Goal: Task Accomplishment & Management: Use online tool/utility

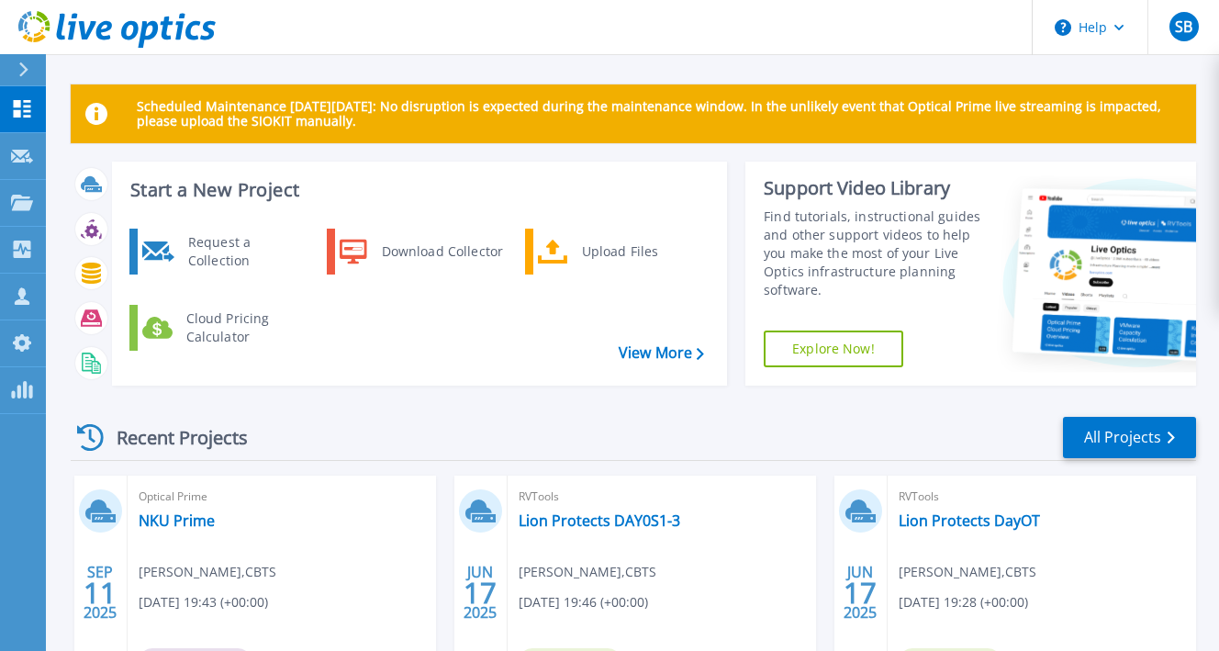
scroll to position [367, 0]
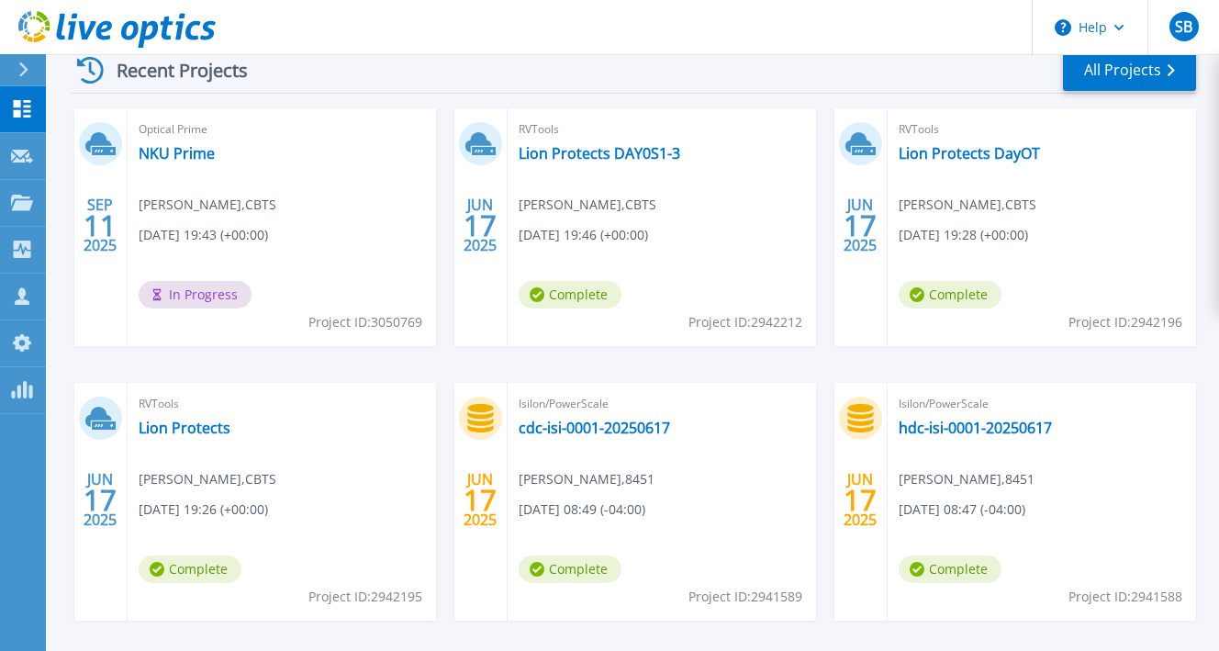
click at [21, 78] on div at bounding box center [31, 69] width 29 height 31
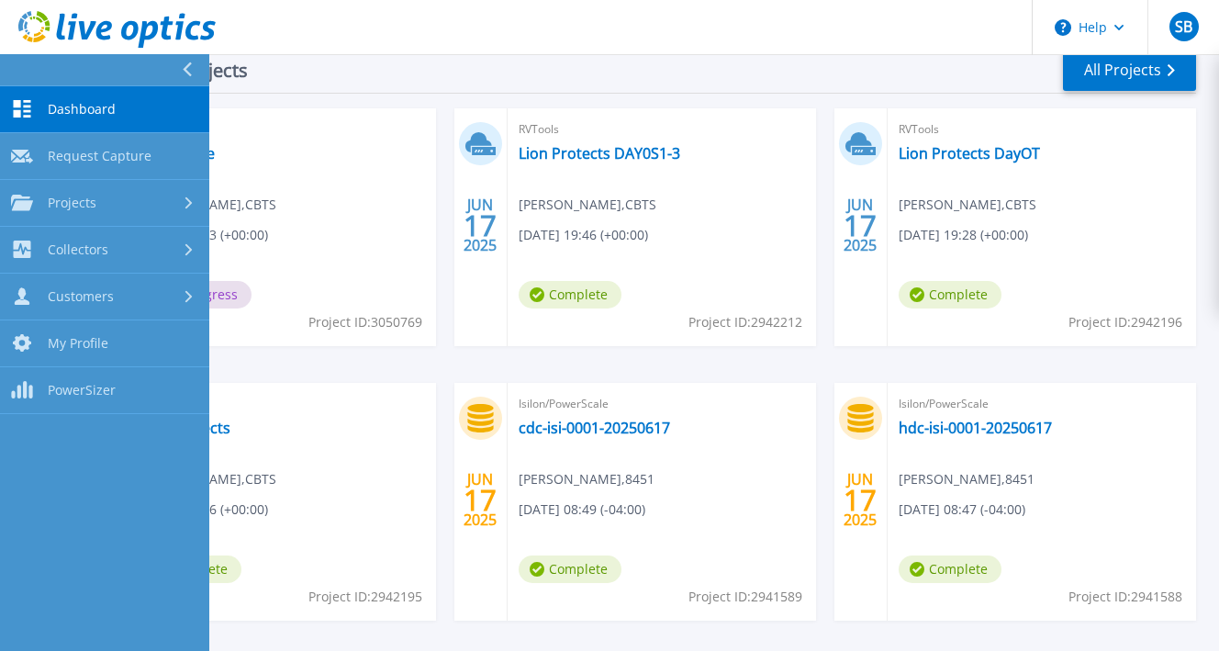
click at [550, 66] on div "Recent Projects All Projects" at bounding box center [633, 71] width 1125 height 46
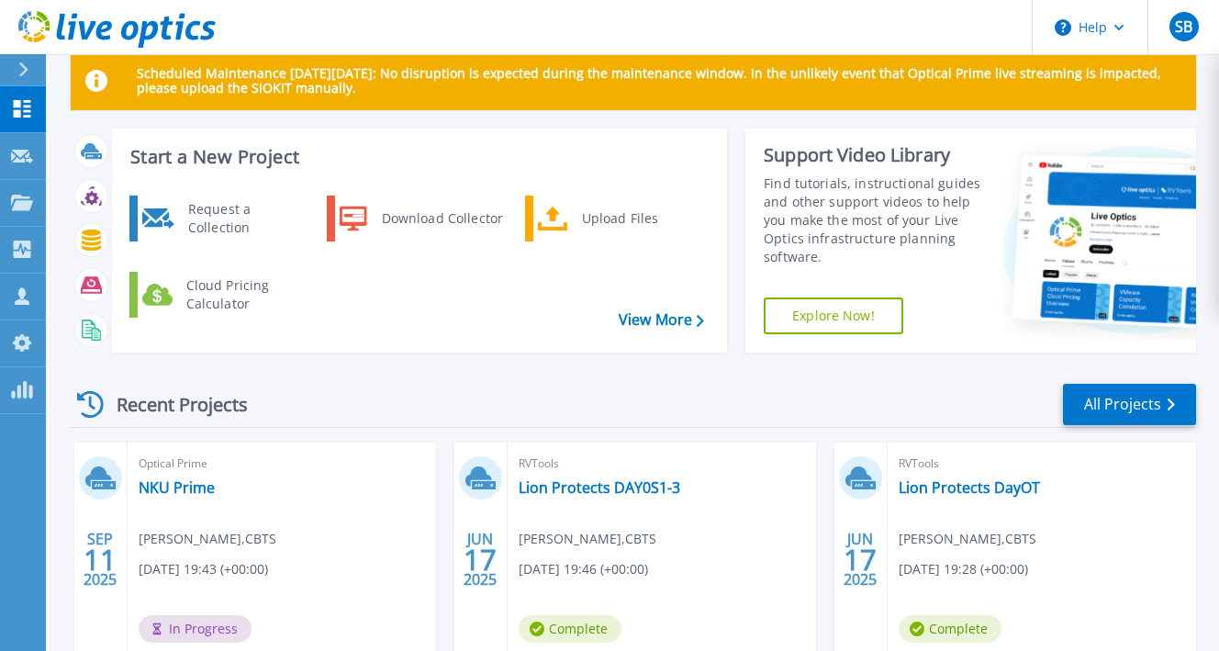
scroll to position [0, 0]
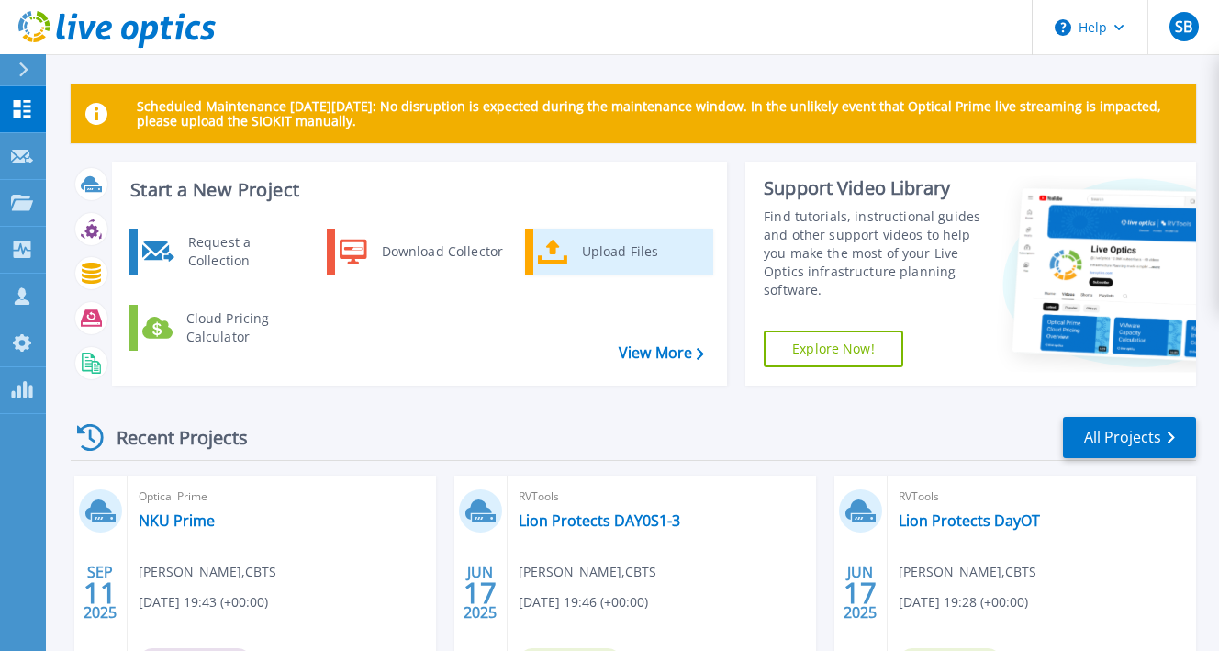
click at [641, 244] on div "Upload Files" at bounding box center [641, 251] width 136 height 37
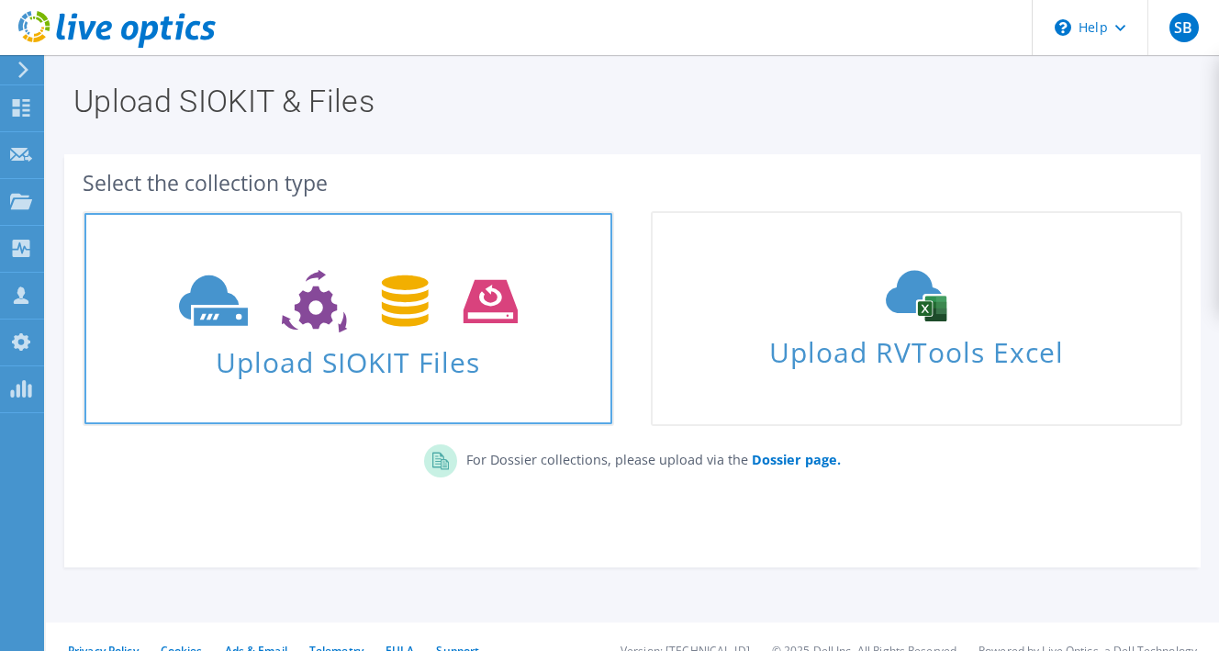
click at [280, 316] on icon at bounding box center [348, 301] width 339 height 63
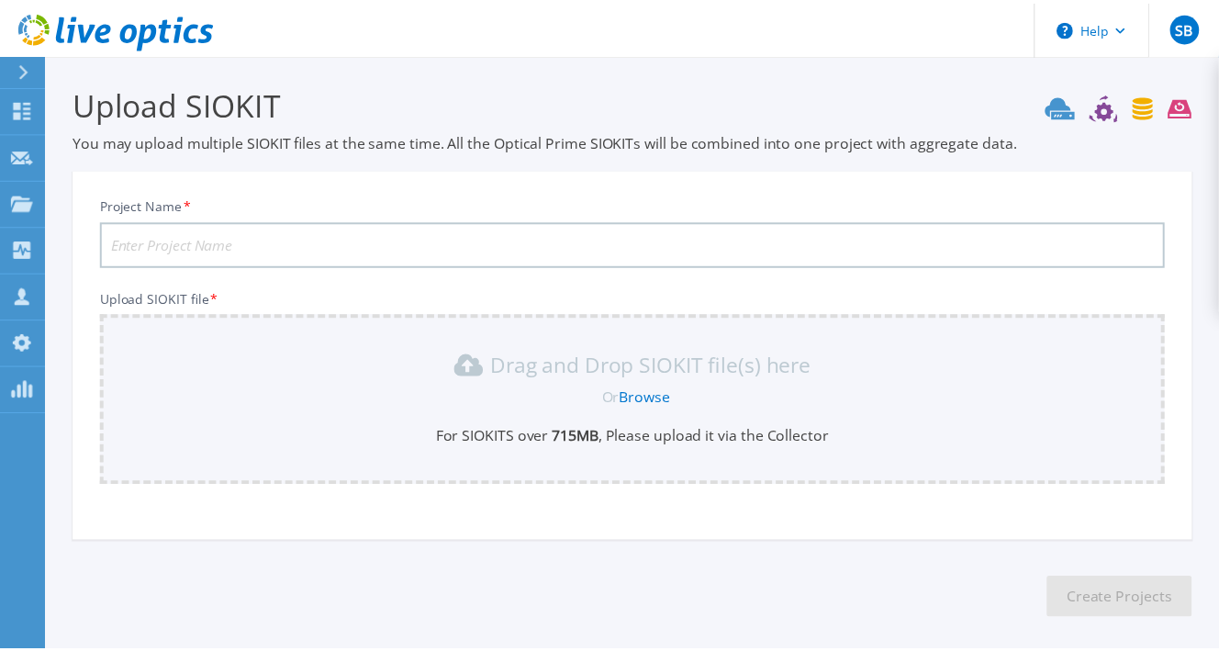
scroll to position [81, 0]
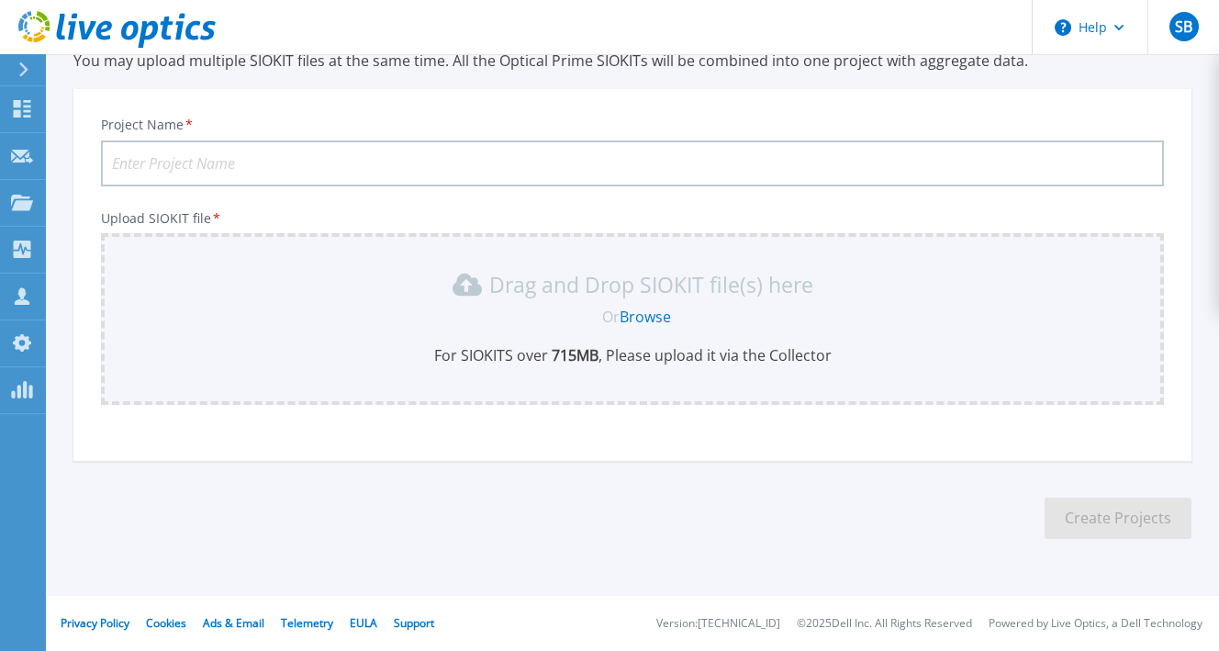
click at [268, 167] on input "Project Name *" at bounding box center [632, 163] width 1063 height 46
type input "NKU Storage"
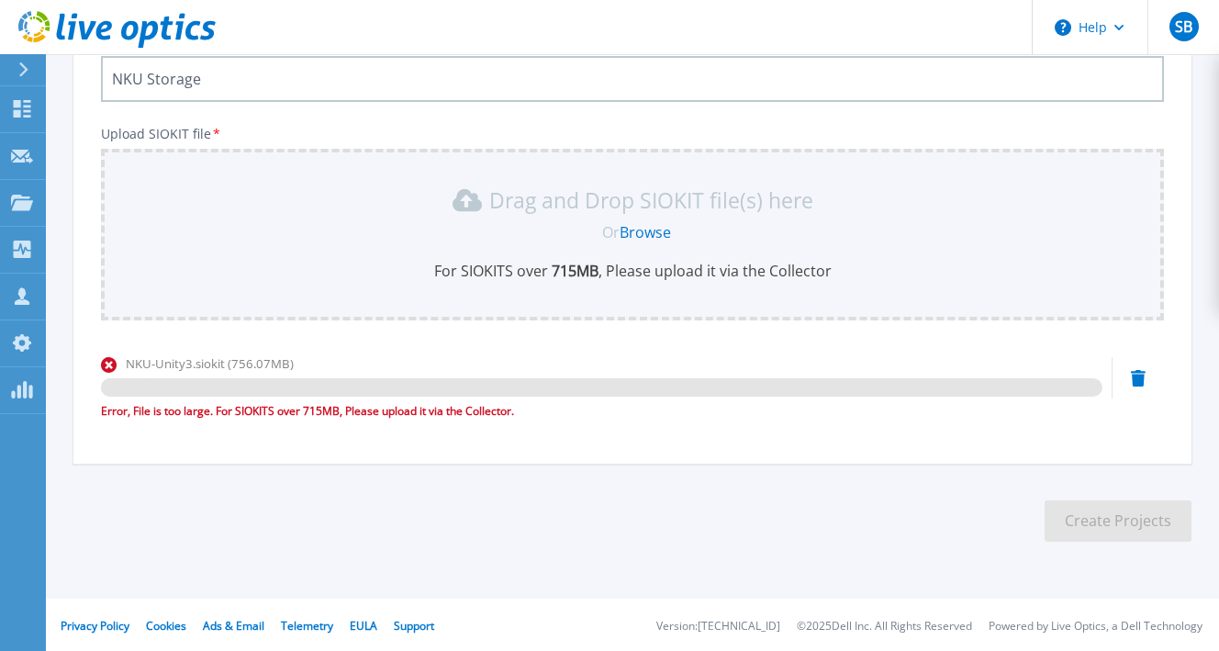
scroll to position [168, 0]
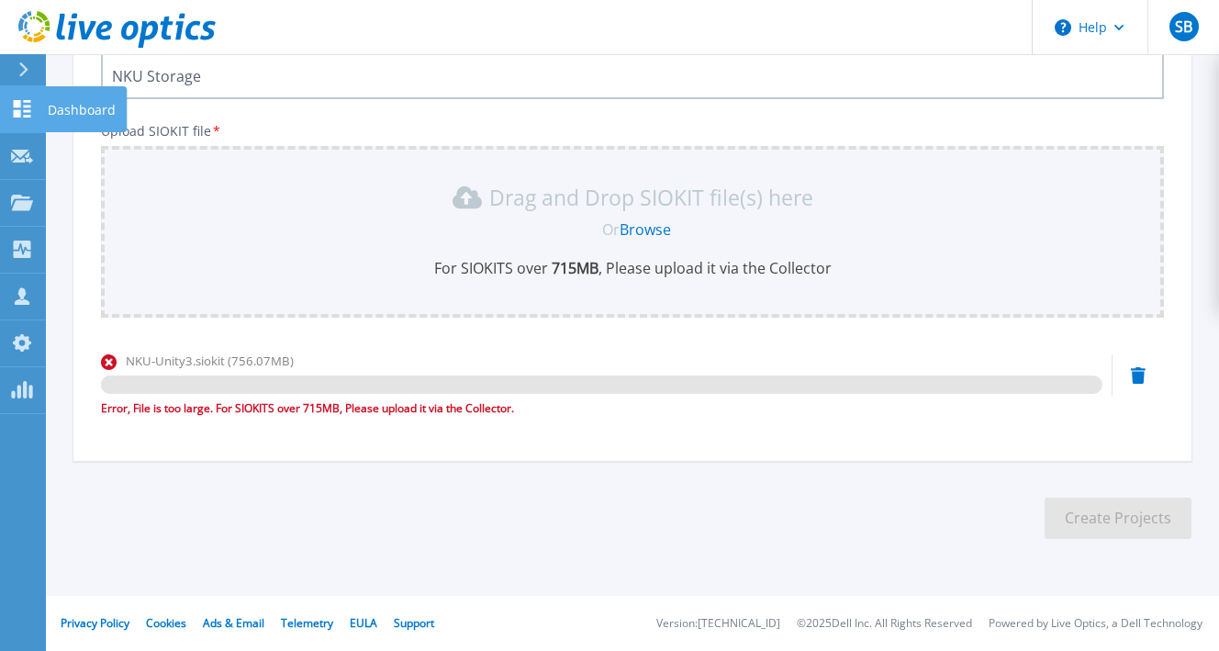
click at [35, 107] on link "Dashboard Dashboard" at bounding box center [23, 109] width 46 height 47
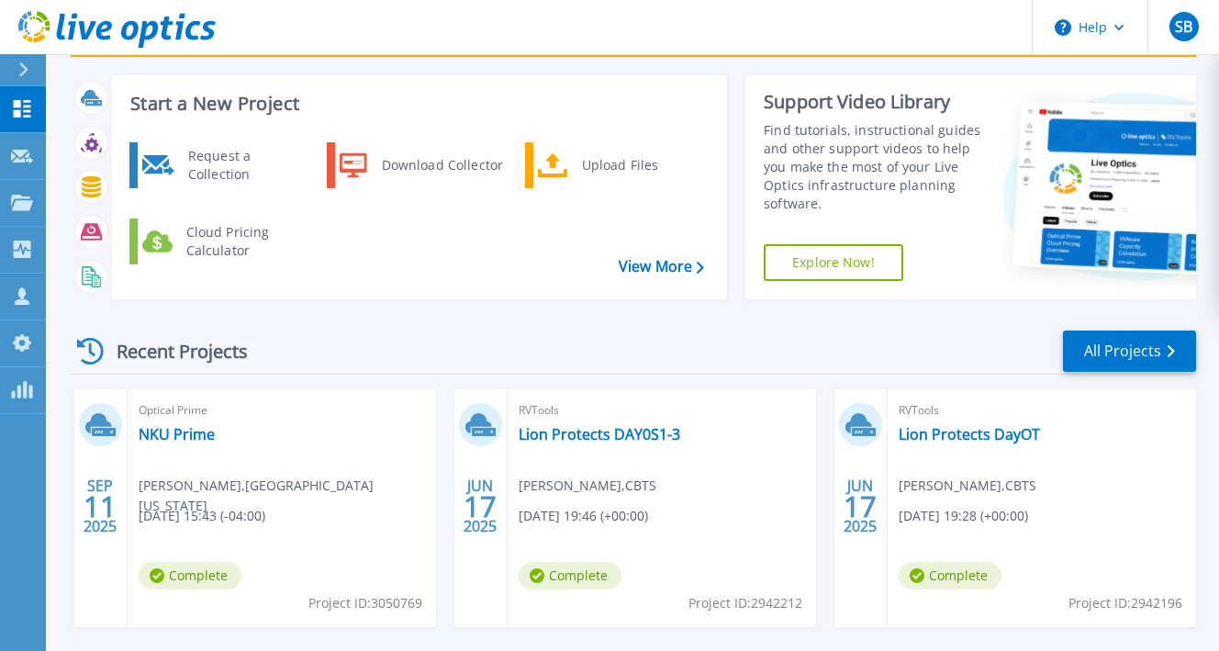
scroll to position [184, 0]
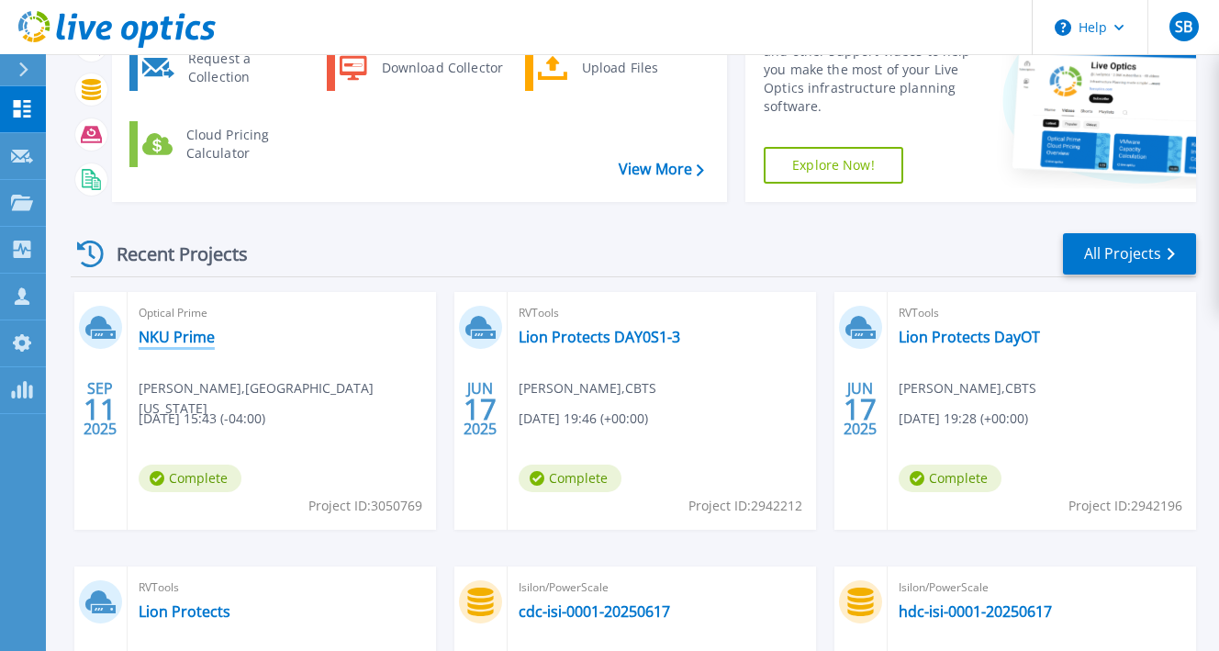
click at [188, 335] on link "NKU Prime" at bounding box center [177, 337] width 76 height 18
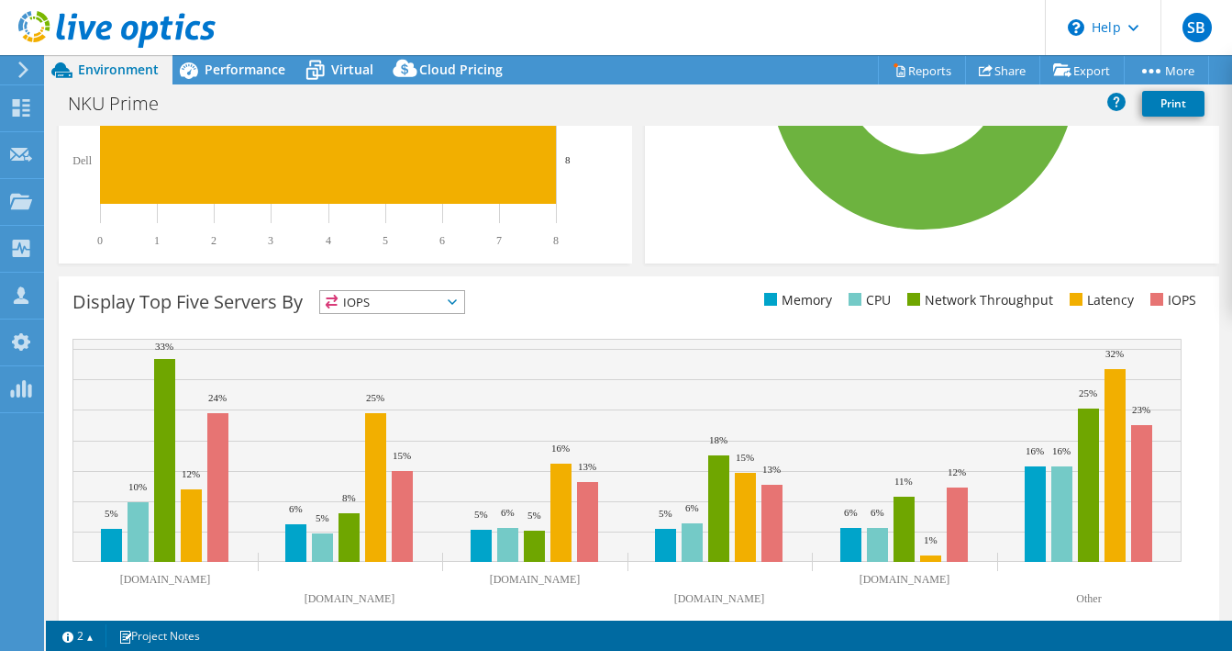
scroll to position [625, 0]
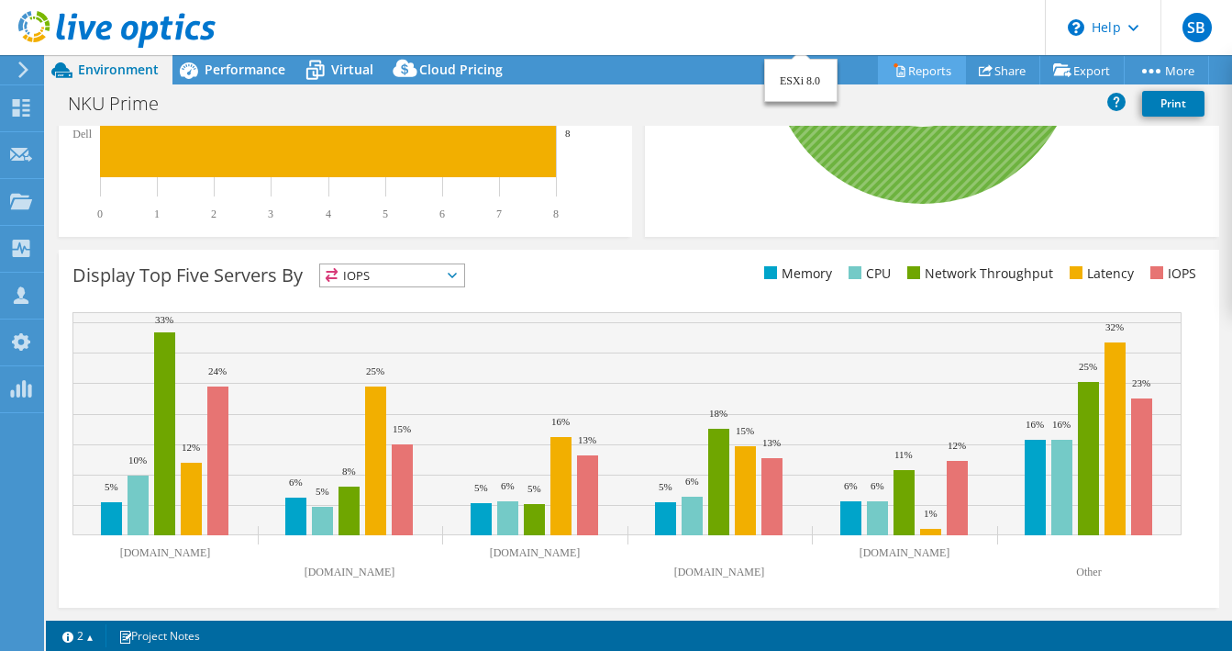
click at [935, 63] on link "Reports" at bounding box center [922, 70] width 88 height 28
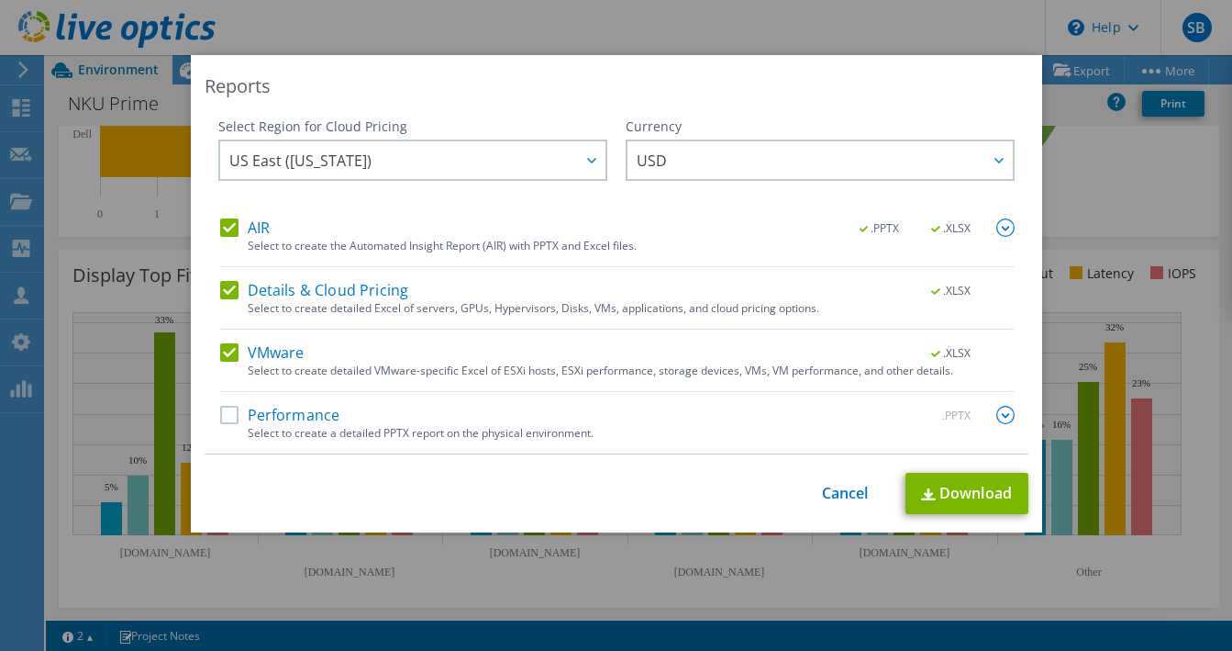
click at [227, 413] on label "Performance" at bounding box center [280, 415] width 120 height 18
click at [0, 0] on input "Performance" at bounding box center [0, 0] width 0 height 0
click at [842, 489] on link "Cancel" at bounding box center [845, 493] width 47 height 17
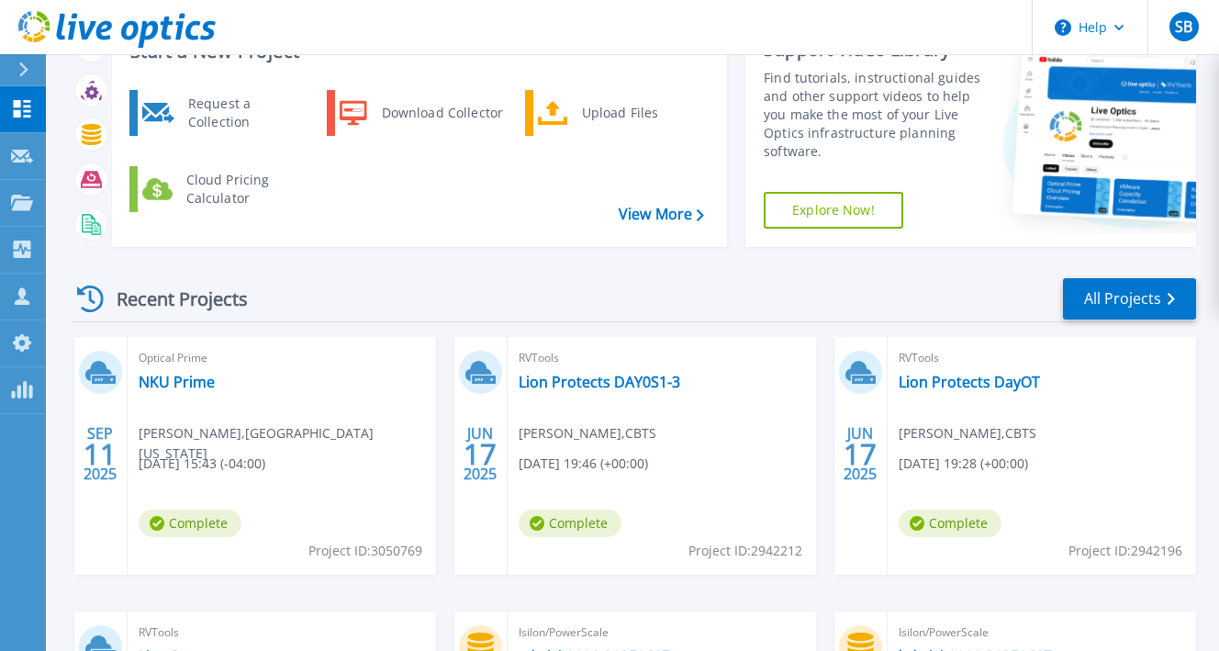
scroll to position [168, 0]
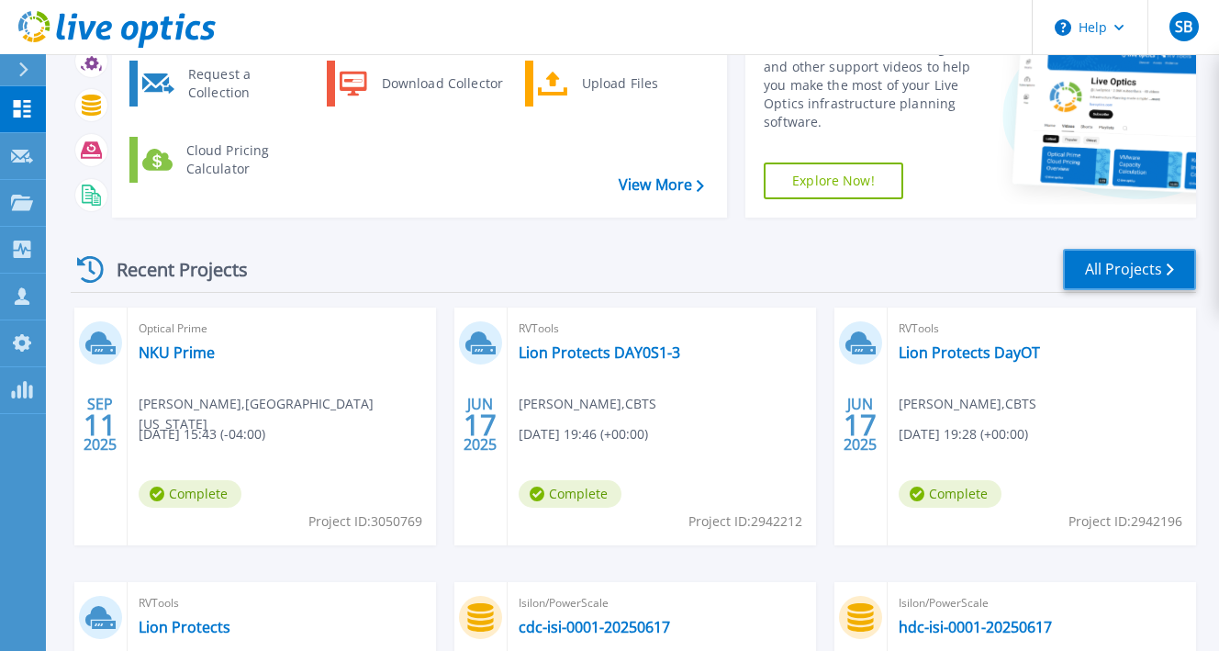
click at [1131, 258] on link "All Projects" at bounding box center [1129, 269] width 133 height 41
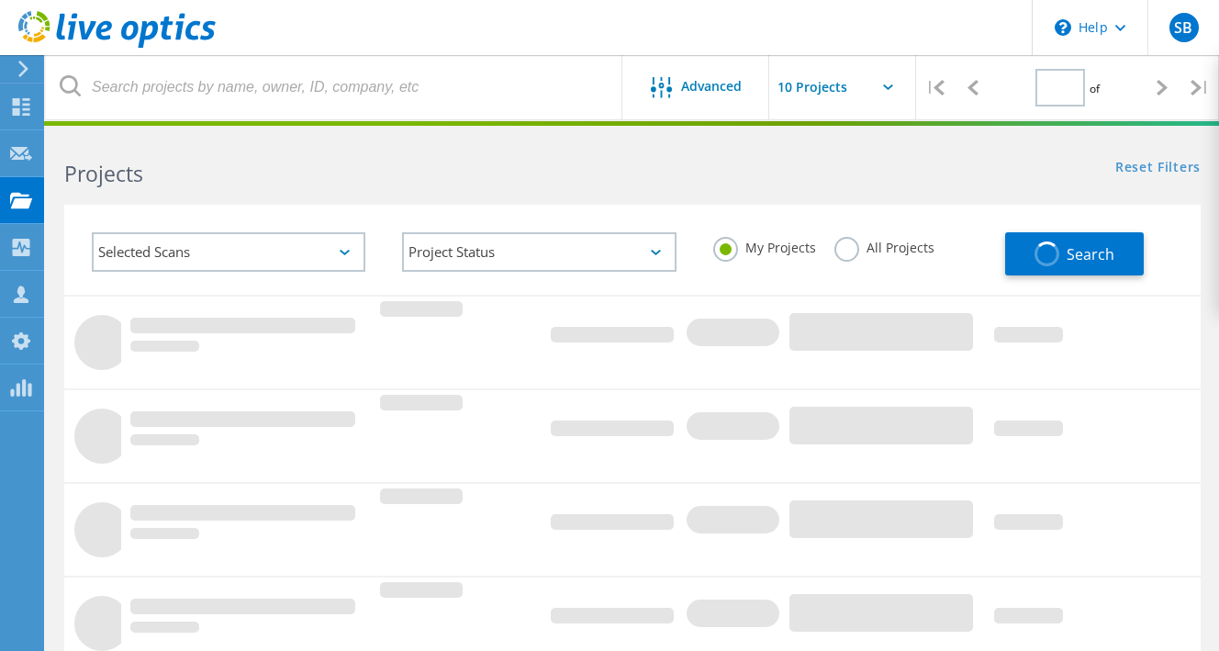
type input "1"
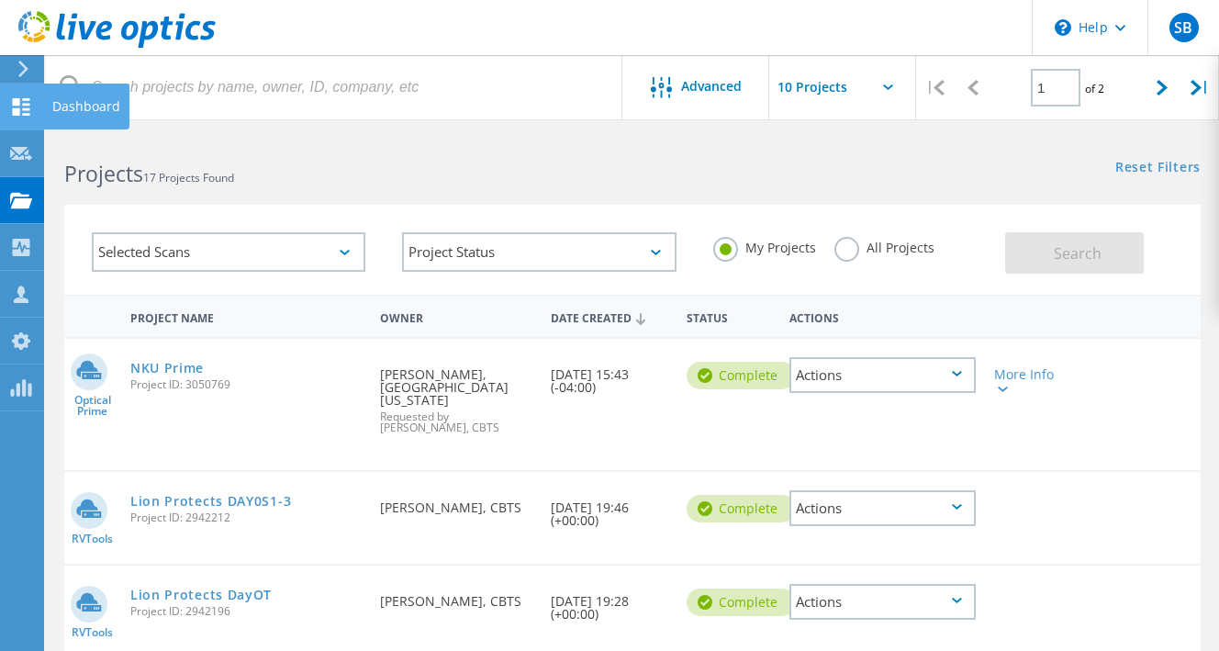
click at [18, 106] on icon at bounding box center [21, 106] width 22 height 17
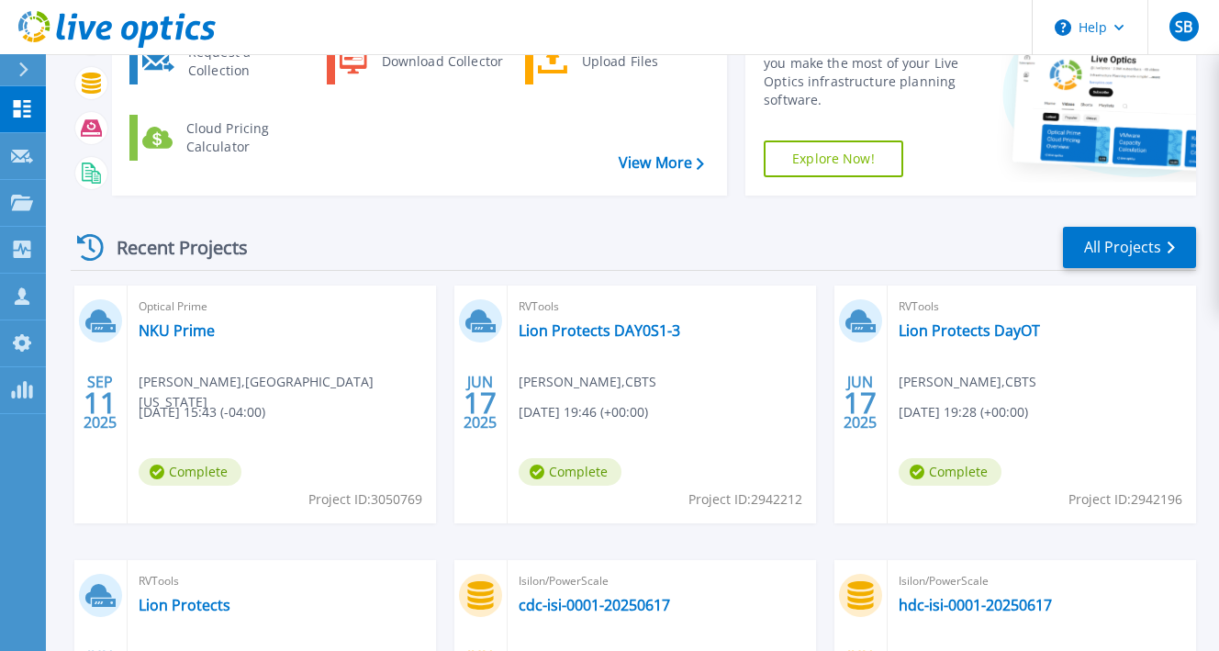
scroll to position [367, 0]
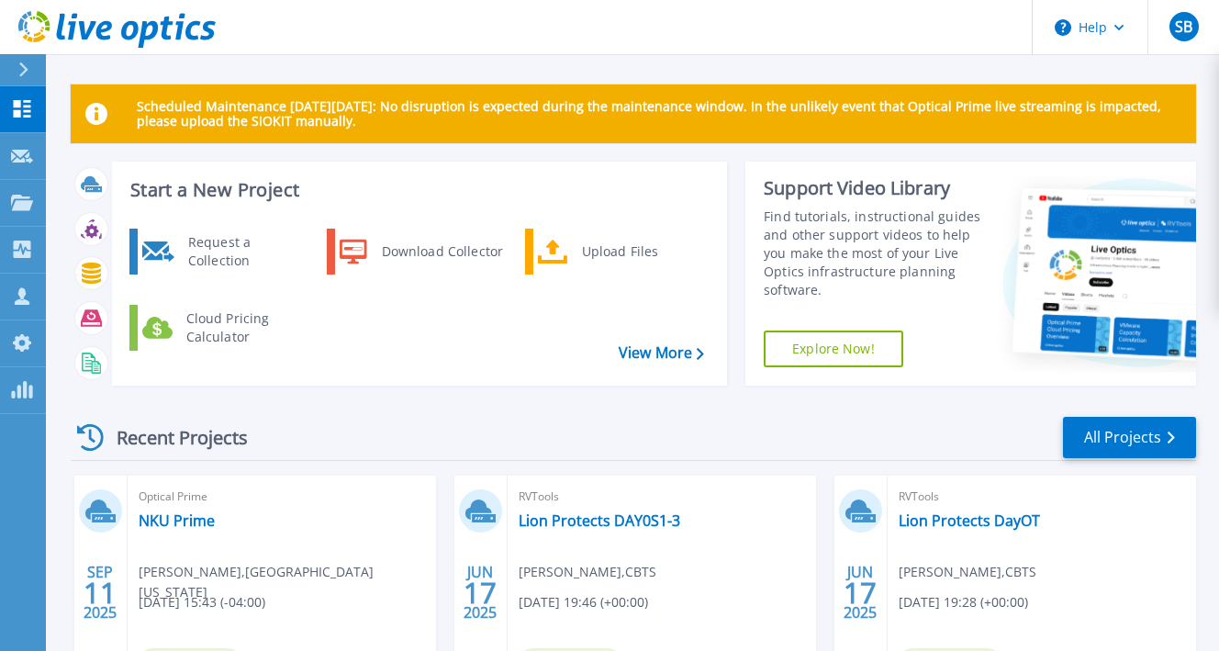
scroll to position [92, 0]
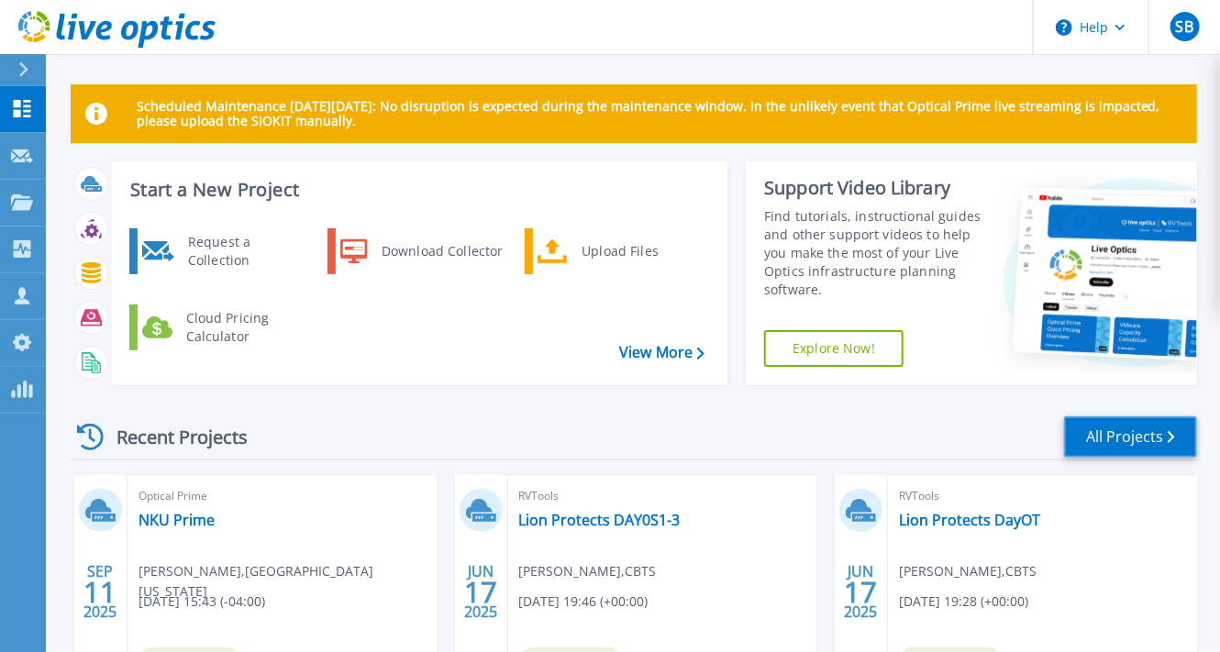
click at [1088, 435] on link "All Projects" at bounding box center [1130, 437] width 133 height 41
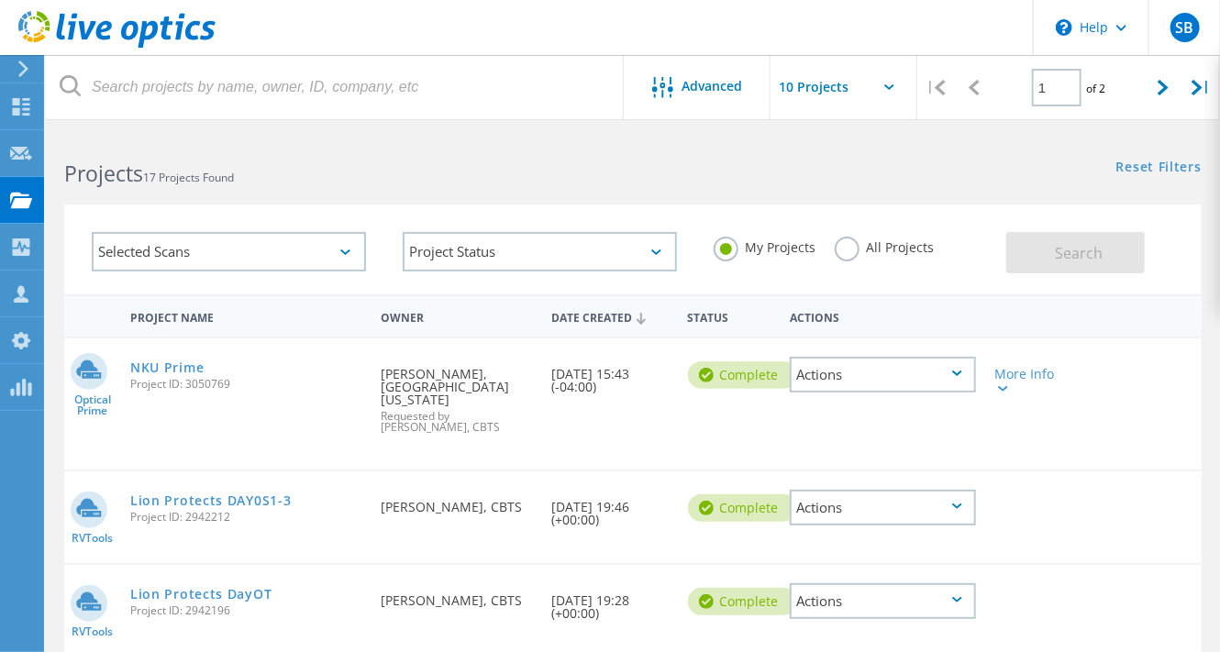
click at [863, 247] on label "All Projects" at bounding box center [885, 245] width 100 height 17
click at [0, 0] on input "All Projects" at bounding box center [0, 0] width 0 height 0
click at [736, 237] on label "My Projects" at bounding box center [765, 245] width 103 height 17
click at [0, 0] on input "My Projects" at bounding box center [0, 0] width 0 height 0
click at [294, 250] on div "Selected Scans" at bounding box center [229, 251] width 274 height 39
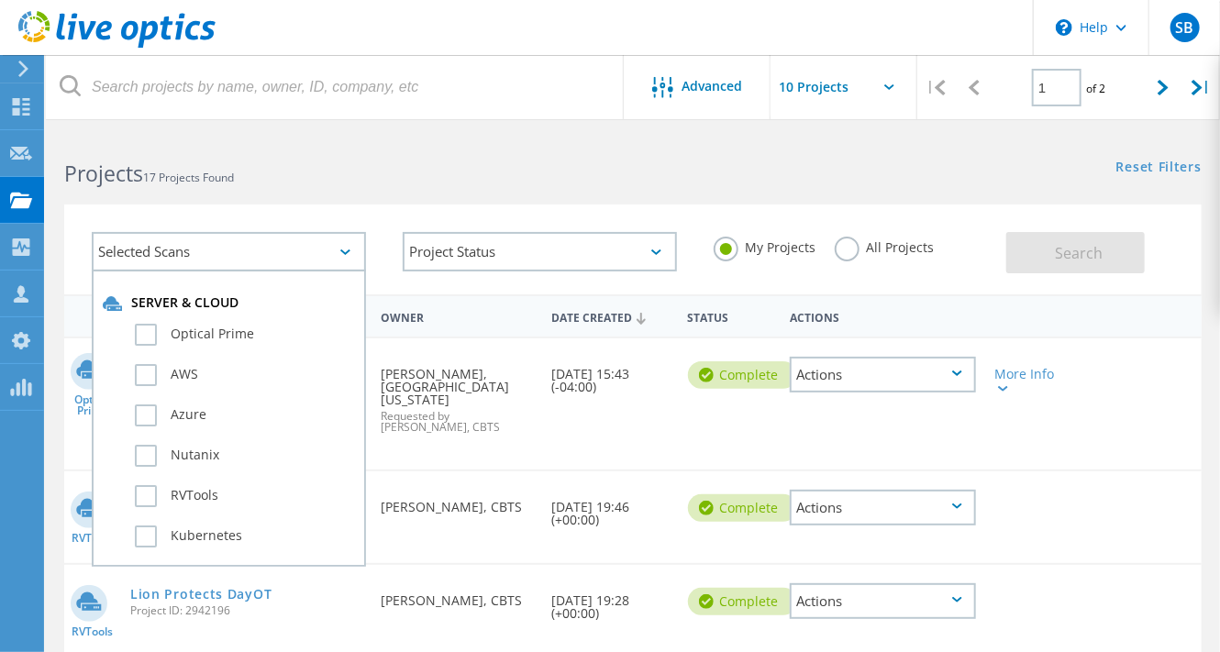
click at [294, 250] on div "Selected Scans" at bounding box center [229, 251] width 274 height 39
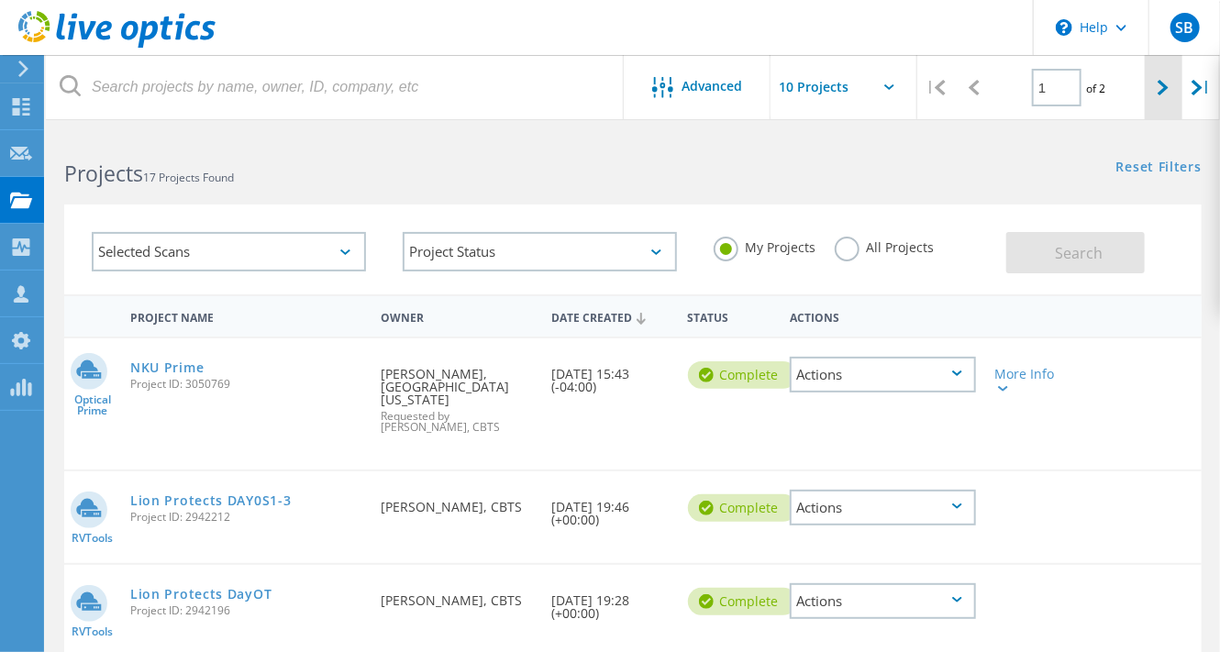
click at [1175, 95] on div at bounding box center [1164, 87] width 38 height 65
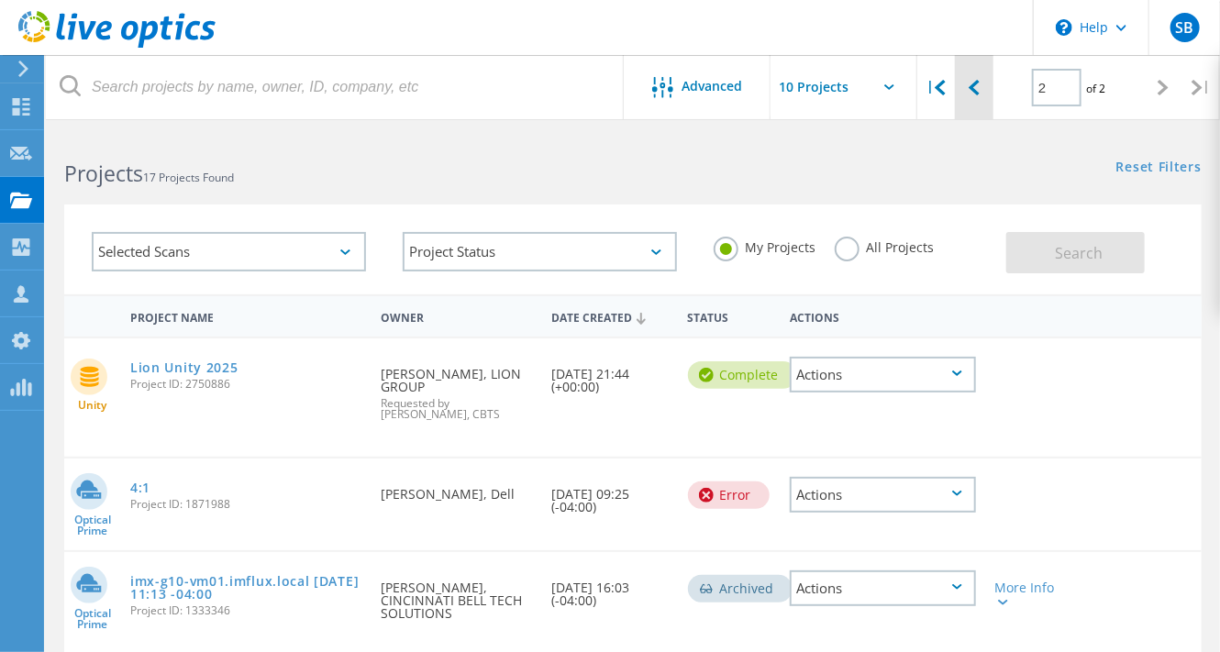
click at [983, 95] on div at bounding box center [974, 87] width 38 height 65
type input "1"
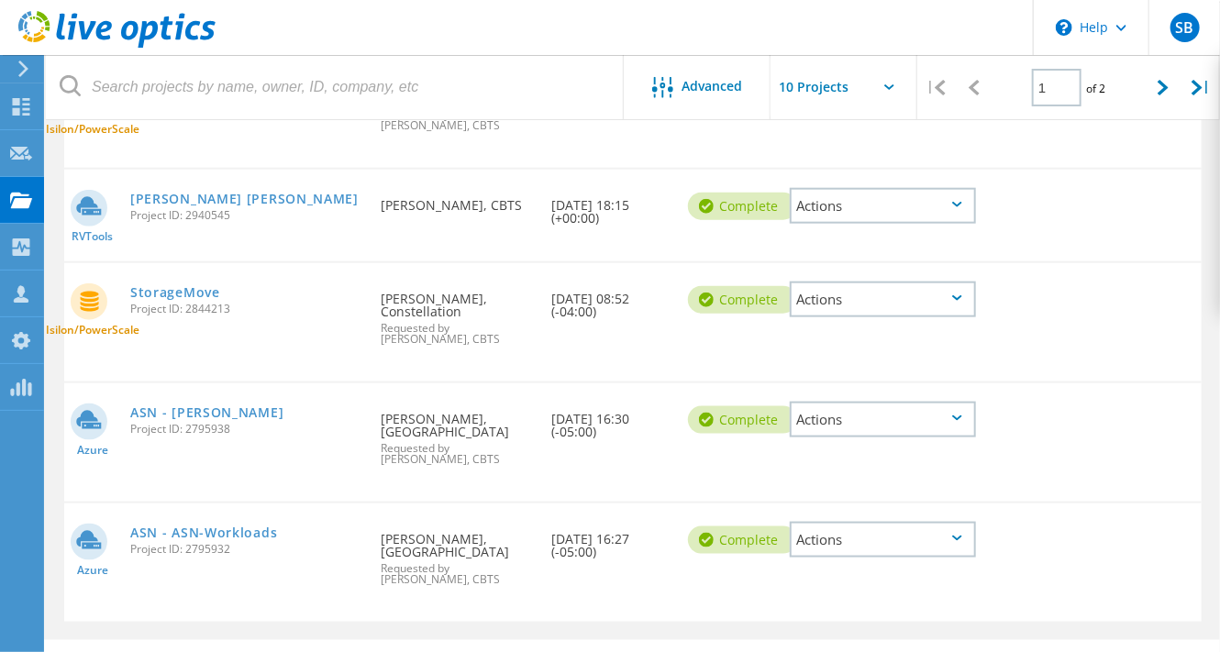
scroll to position [63, 0]
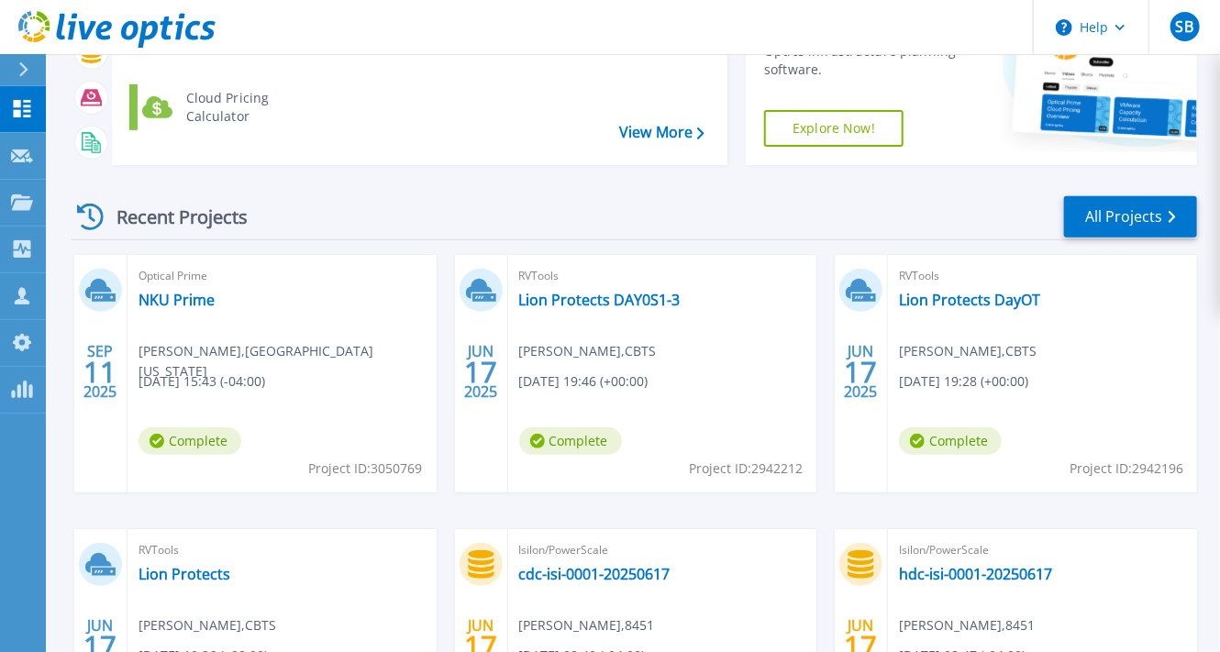
scroll to position [367, 0]
